Goal: Task Accomplishment & Management: Use online tool/utility

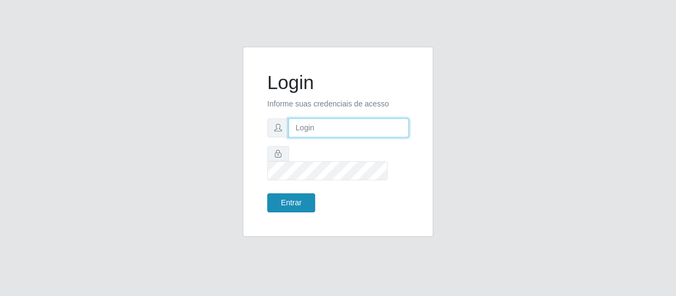
type input "[EMAIL_ADDRESS][DOMAIN_NAME]"
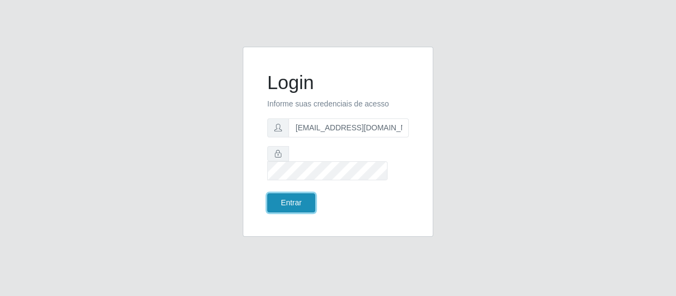
click at [298, 194] on button "Entrar" at bounding box center [291, 203] width 48 height 19
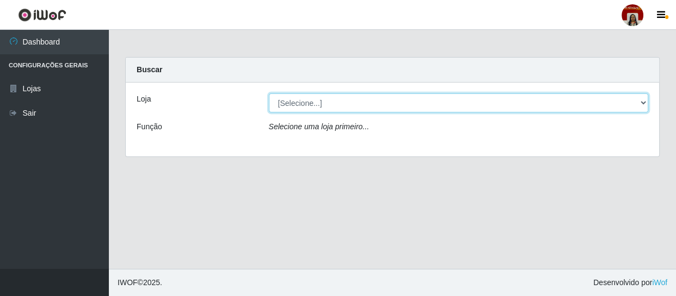
click at [419, 99] on select "[Selecione...] Mar Vermelho - Loja 04" at bounding box center [459, 103] width 380 height 19
select select "251"
click at [269, 94] on select "[Selecione...] Mar Vermelho - Loja 04" at bounding box center [459, 103] width 380 height 19
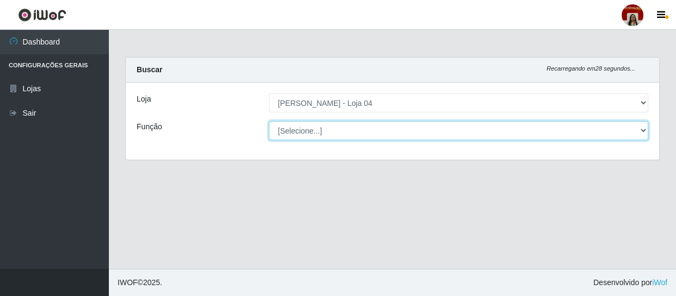
click at [609, 130] on select "[Selecione...] ASG ASG + ASG ++ Auxiliar de Depósito Auxiliar de Depósito + Aux…" at bounding box center [459, 130] width 380 height 19
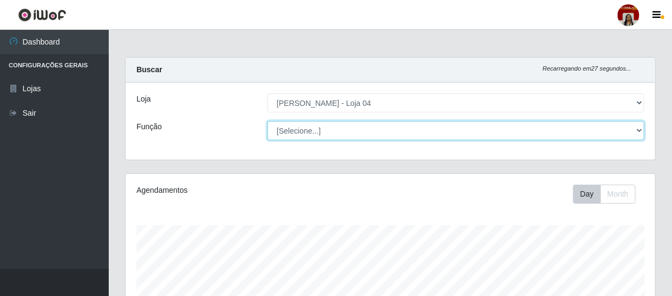
scroll to position [226, 530]
select select "22"
click at [268, 121] on select "[Selecione...] ASG ASG + ASG ++ Auxiliar de Depósito Auxiliar de Depósito + Aux…" at bounding box center [456, 130] width 377 height 19
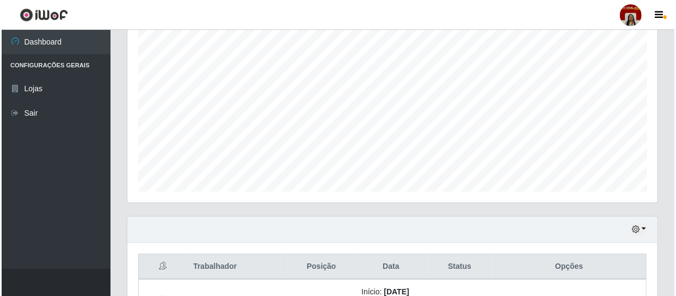
scroll to position [367, 0]
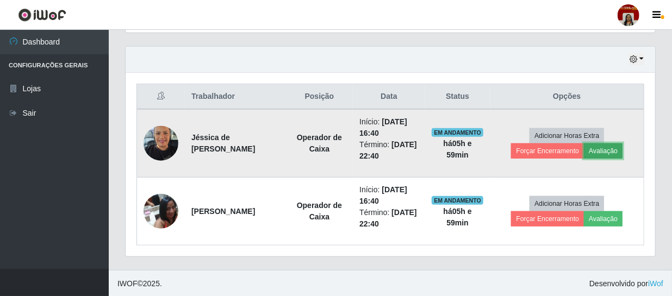
click at [600, 149] on button "Avaliação" at bounding box center [603, 151] width 39 height 15
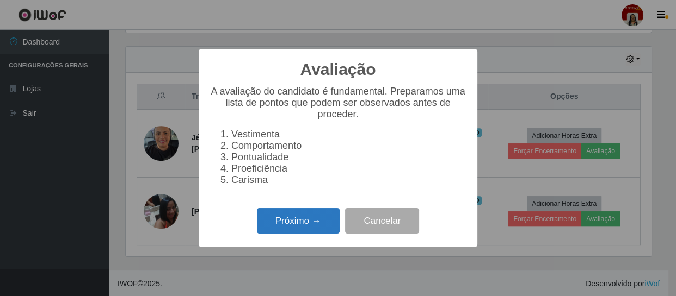
click at [314, 222] on button "Próximo →" at bounding box center [298, 221] width 83 height 26
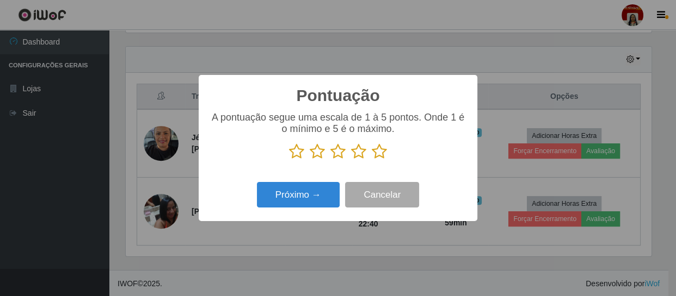
click at [376, 154] on icon at bounding box center [379, 152] width 15 height 16
click at [372, 160] on input "radio" at bounding box center [372, 160] width 0 height 0
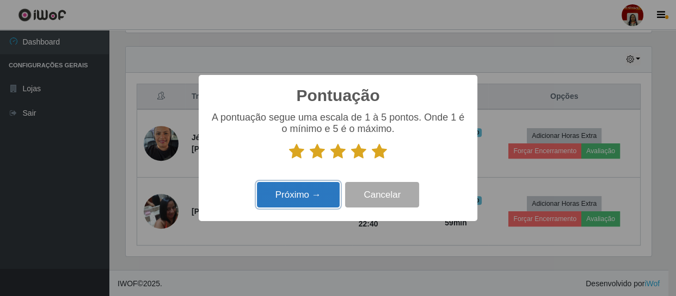
click at [320, 195] on button "Próximo →" at bounding box center [298, 195] width 83 height 26
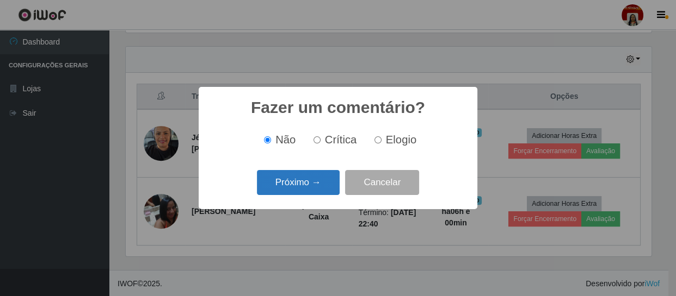
click at [318, 185] on button "Próximo →" at bounding box center [298, 183] width 83 height 26
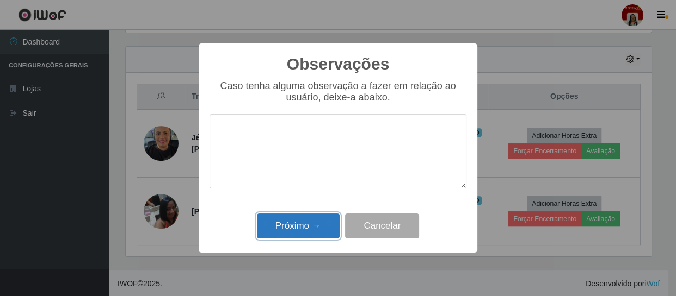
click at [308, 225] on button "Próximo →" at bounding box center [298, 227] width 83 height 26
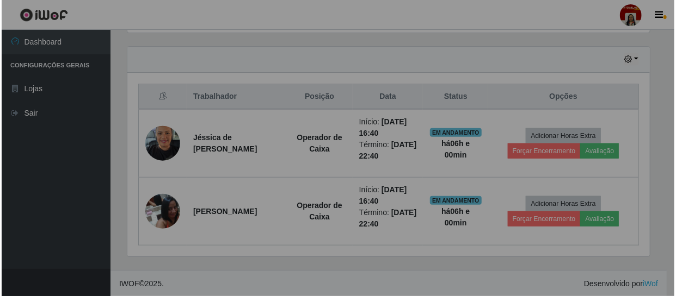
scroll to position [226, 530]
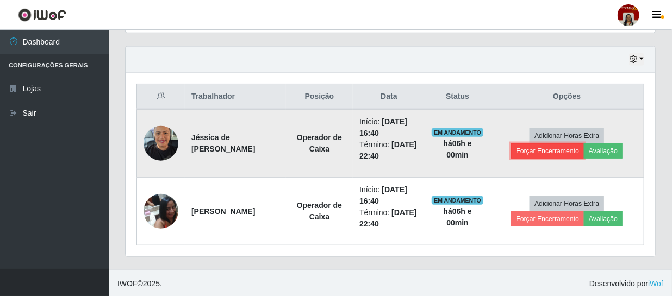
click at [553, 150] on button "Forçar Encerramento" at bounding box center [547, 151] width 73 height 15
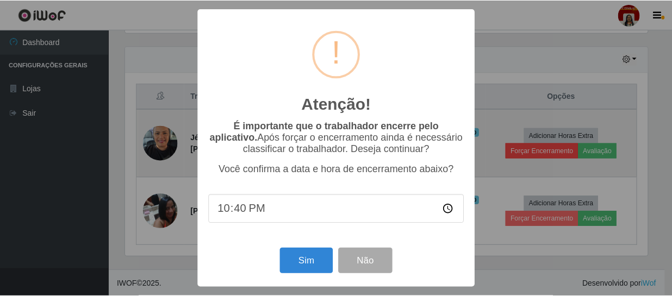
scroll to position [226, 525]
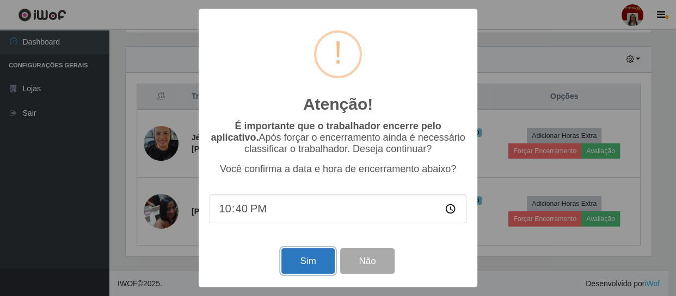
click at [299, 259] on button "Sim" at bounding box center [307, 262] width 53 height 26
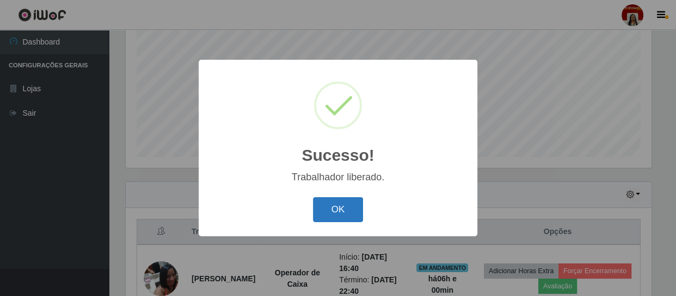
click at [349, 211] on button "OK" at bounding box center [338, 210] width 51 height 26
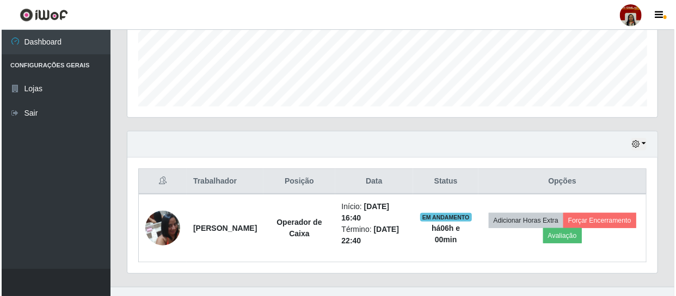
scroll to position [283, 0]
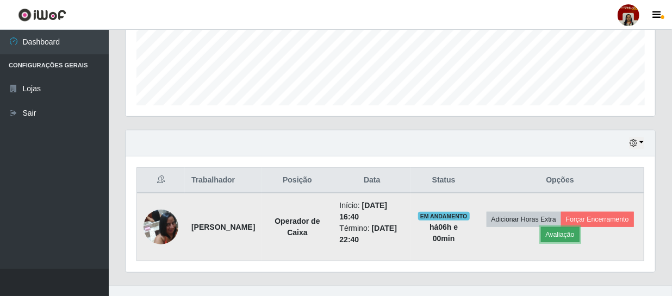
click at [580, 233] on button "Avaliação" at bounding box center [560, 234] width 39 height 15
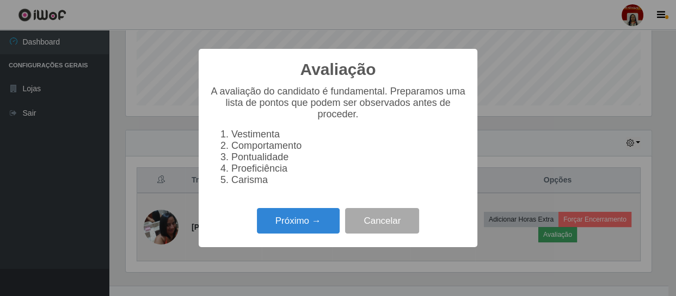
scroll to position [226, 525]
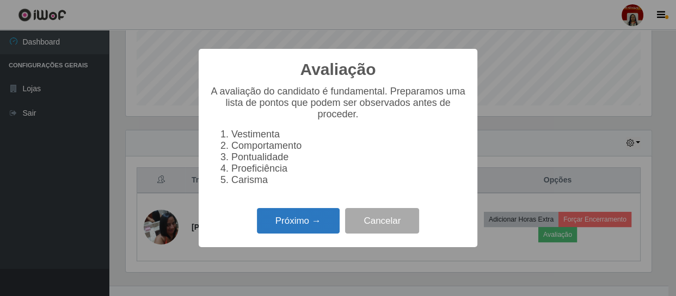
click at [294, 222] on button "Próximo →" at bounding box center [298, 221] width 83 height 26
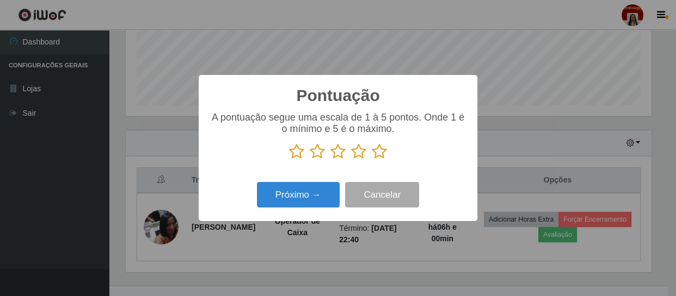
click at [380, 155] on icon at bounding box center [379, 152] width 15 height 16
click at [372, 160] on input "radio" at bounding box center [372, 160] width 0 height 0
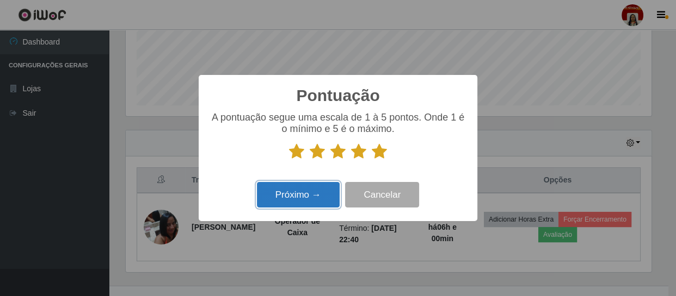
click at [317, 199] on button "Próximo →" at bounding box center [298, 195] width 83 height 26
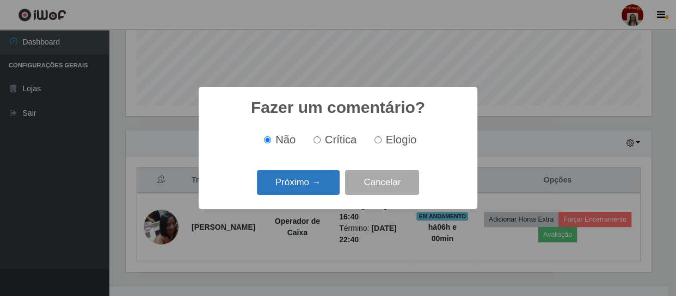
click at [321, 188] on button "Próximo →" at bounding box center [298, 183] width 83 height 26
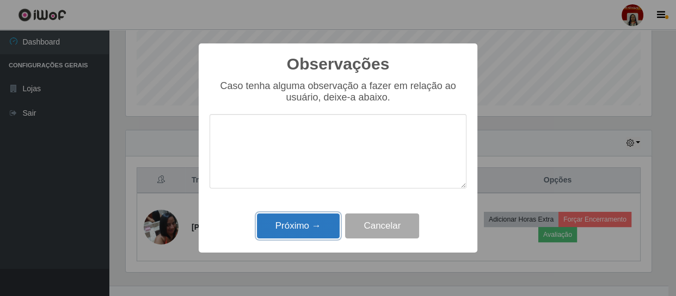
click at [319, 230] on button "Próximo →" at bounding box center [298, 227] width 83 height 26
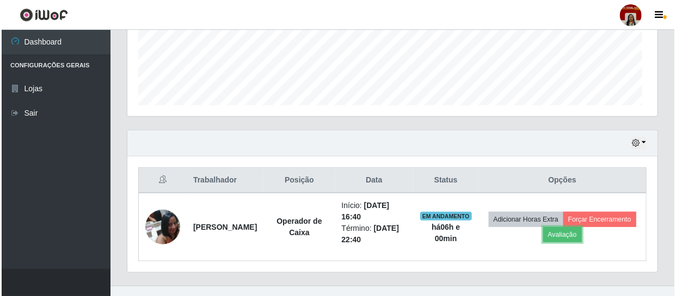
scroll to position [226, 530]
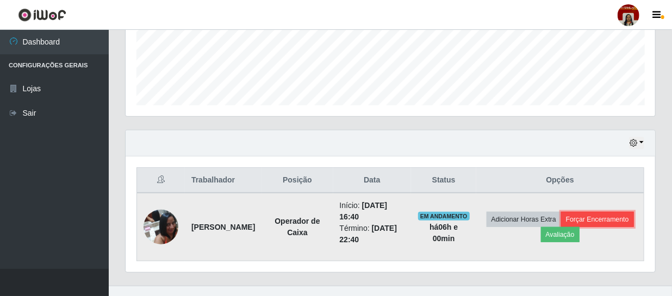
click at [561, 227] on button "Forçar Encerramento" at bounding box center [597, 219] width 73 height 15
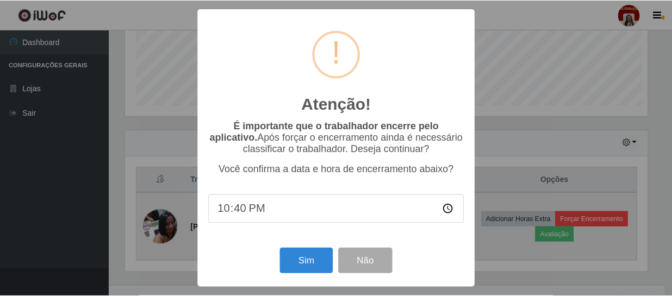
scroll to position [226, 525]
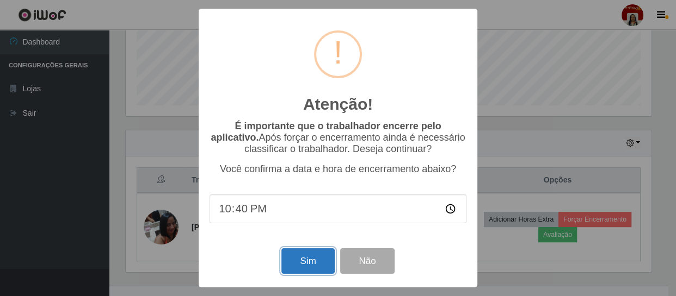
click at [306, 259] on button "Sim" at bounding box center [307, 262] width 53 height 26
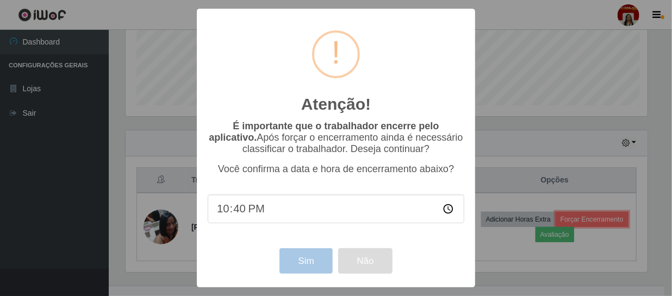
scroll to position [0, 0]
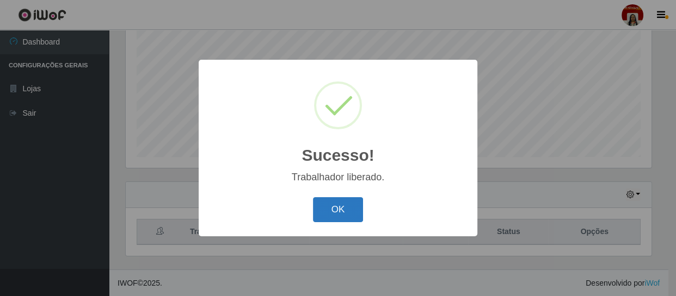
click at [338, 205] on button "OK" at bounding box center [338, 210] width 51 height 26
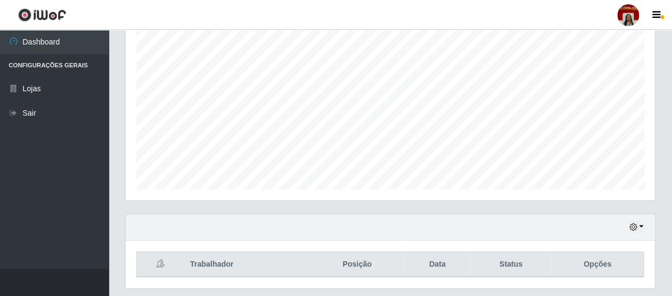
scroll to position [182, 0]
